Goal: Task Accomplishment & Management: Manage account settings

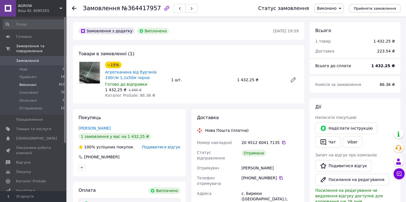
click at [45, 81] on li "Виконані 911" at bounding box center [34, 85] width 68 height 8
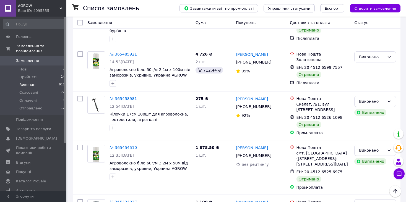
scroll to position [206, 0]
click at [129, 97] on link "№ 365458981" at bounding box center [123, 99] width 27 height 4
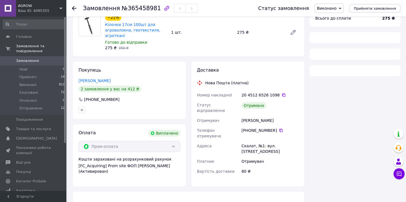
scroll to position [206, 0]
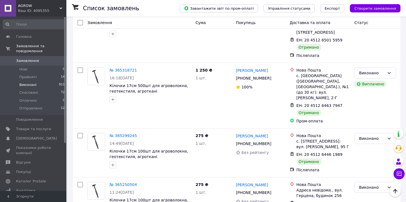
scroll to position [565, 0]
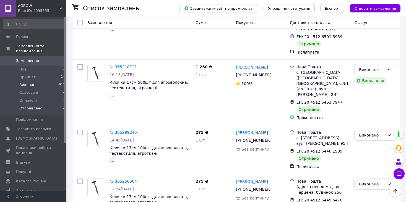
click at [56, 105] on li "Отправлено 12" at bounding box center [34, 110] width 68 height 11
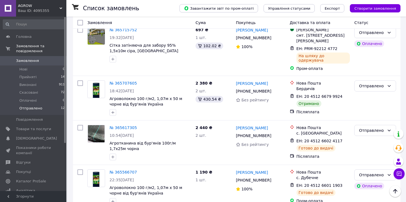
scroll to position [340, 0]
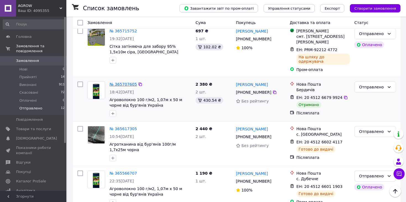
click at [124, 82] on link "№ 365707605" at bounding box center [123, 84] width 27 height 4
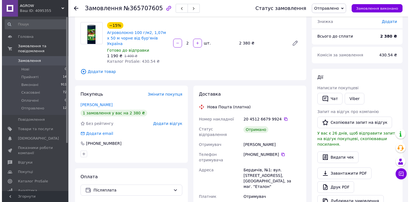
scroll to position [40, 0]
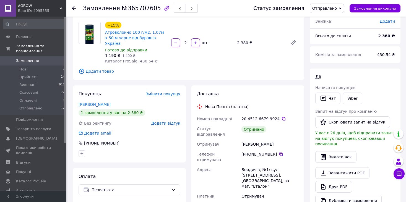
click at [174, 121] on span "Додати відгук" at bounding box center [165, 123] width 29 height 4
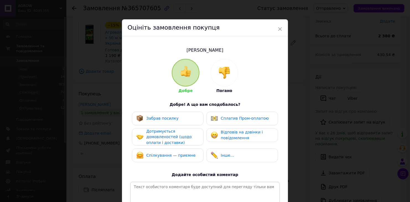
click at [174, 119] on div "Забрав посилку" at bounding box center [167, 118] width 63 height 7
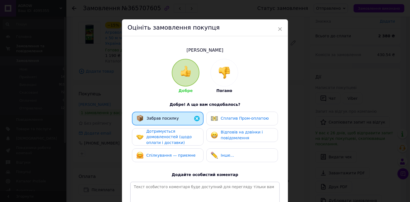
click at [221, 133] on span "Відповів на дзвінки і повідомлення" at bounding box center [242, 135] width 42 height 10
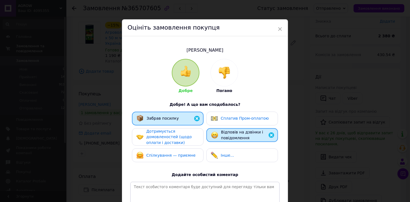
click at [182, 140] on div "Дотримується домовленостей (щодо оплати і доставки)" at bounding box center [172, 137] width 53 height 17
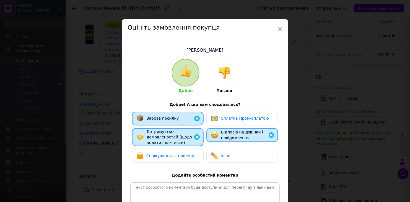
click at [190, 152] on div "Спілкування — приємне" at bounding box center [167, 155] width 63 height 7
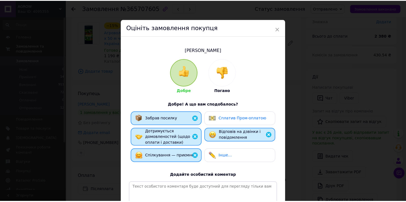
scroll to position [72, 0]
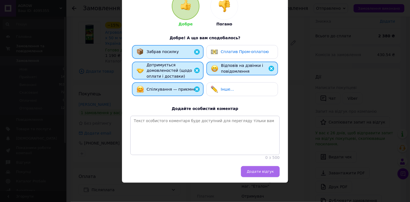
click at [254, 171] on span "Додати відгук" at bounding box center [260, 172] width 27 height 4
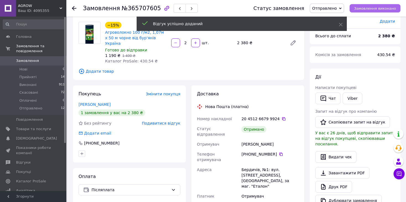
click at [378, 6] on span "Замовлення виконано" at bounding box center [375, 8] width 42 height 4
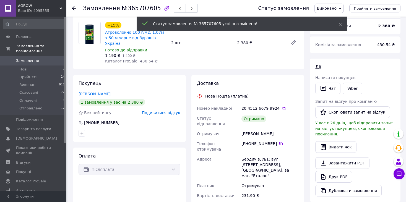
scroll to position [0, 0]
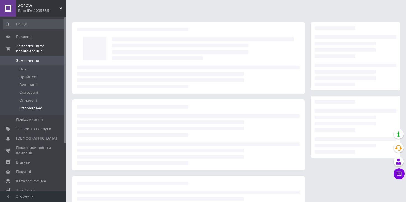
click at [36, 106] on span "Отправлено" at bounding box center [30, 108] width 23 height 5
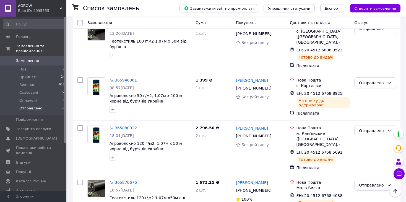
scroll to position [136, 0]
drag, startPoint x: 215, startPoint y: 118, endPoint x: 69, endPoint y: 118, distance: 146.0
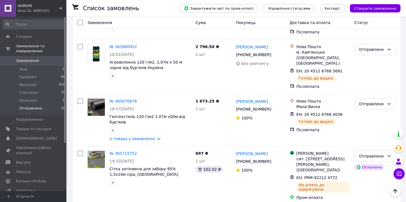
scroll to position [218, 0]
